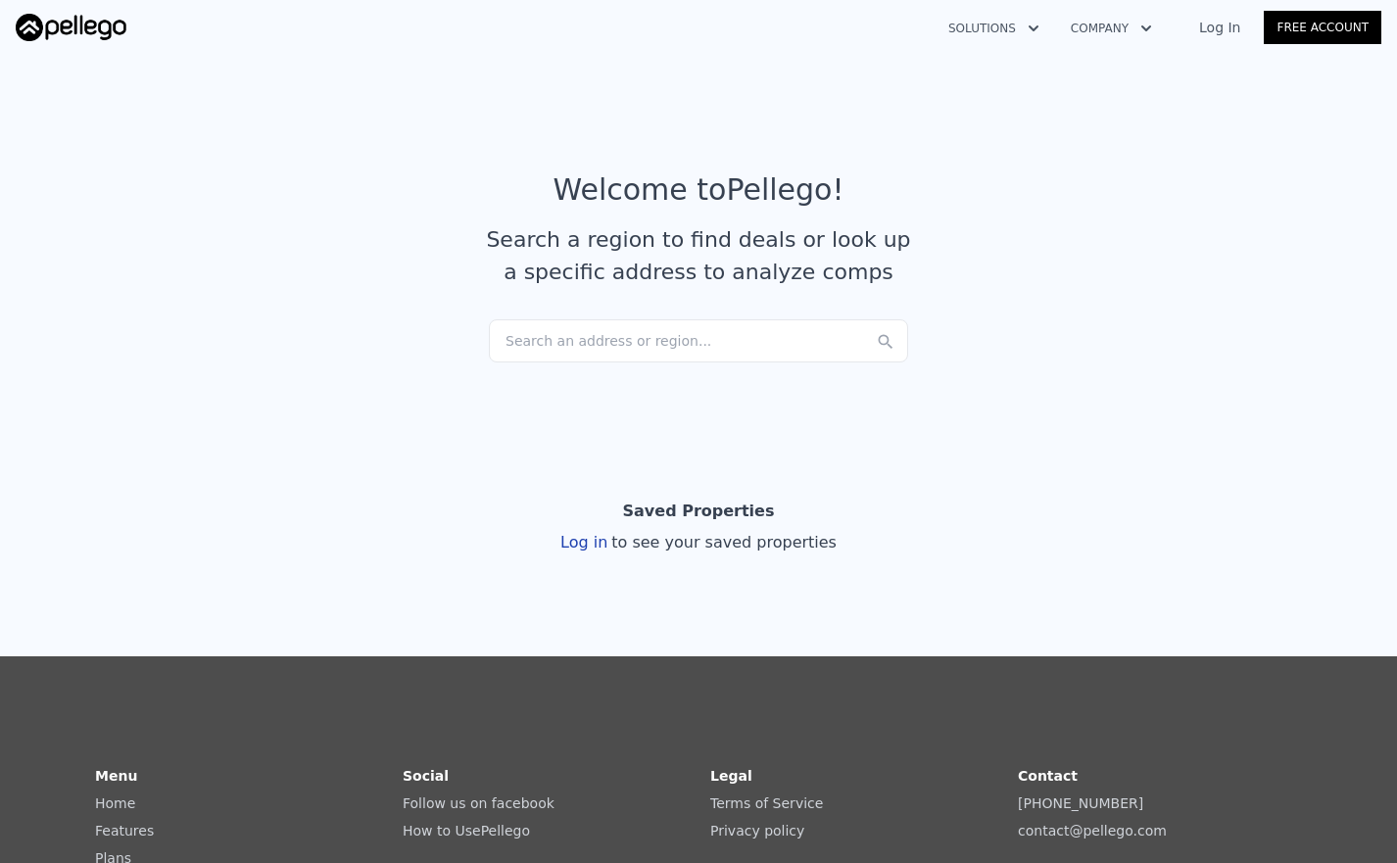
click at [614, 351] on div "Search an address or region..." at bounding box center [698, 340] width 419 height 43
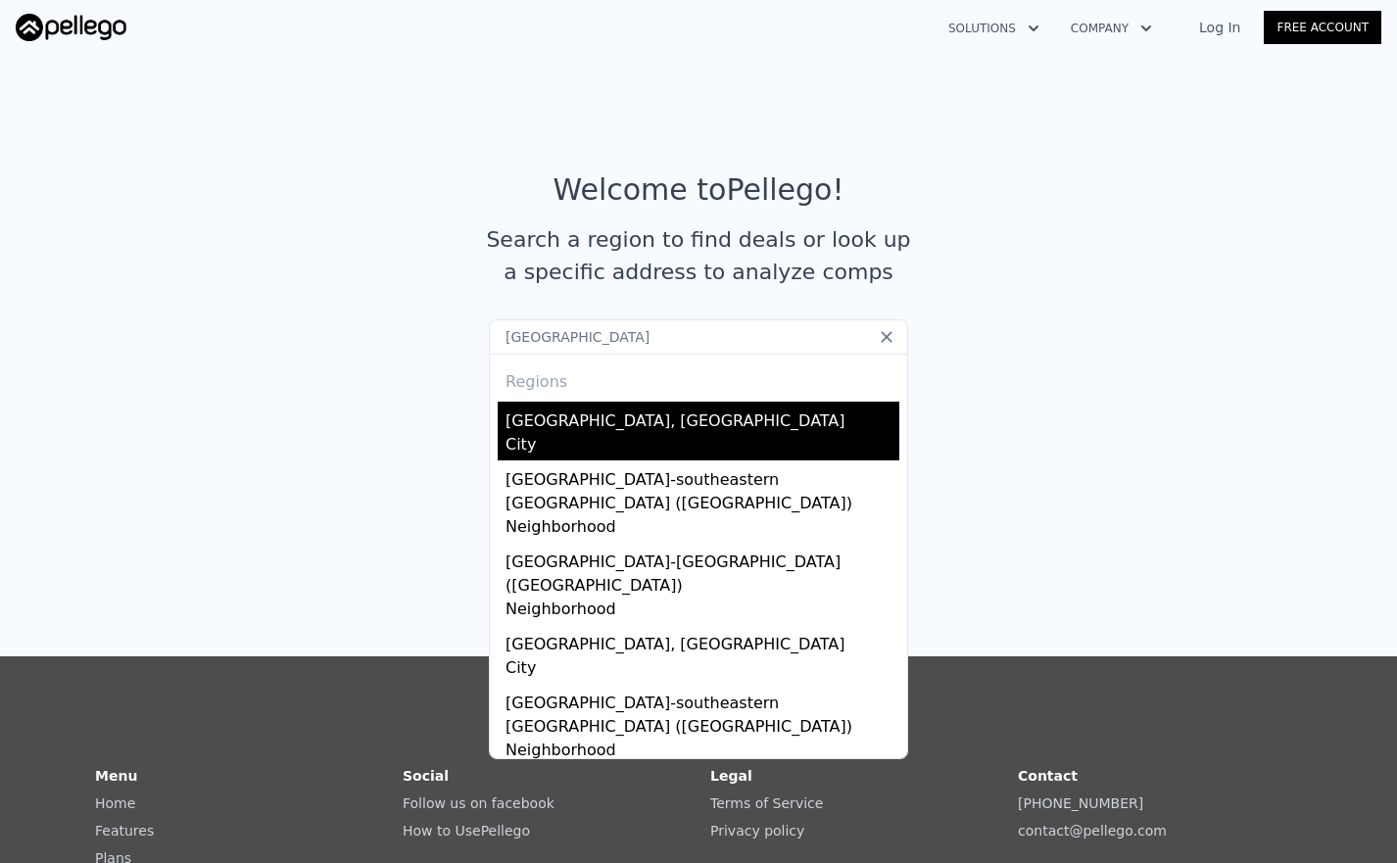
type input "Atlanta"
click at [734, 423] on div "Atlanta, GA" at bounding box center [702, 417] width 394 height 31
